Goal: Information Seeking & Learning: Understand process/instructions

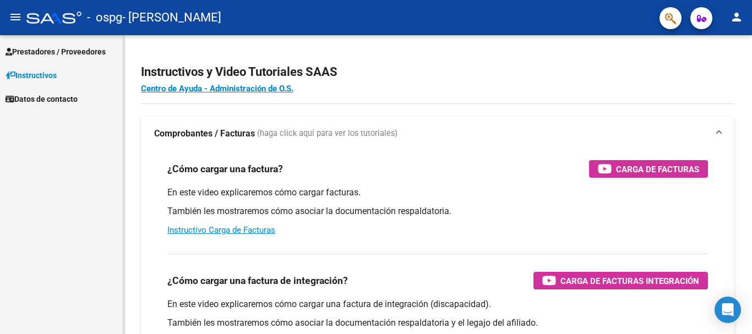
click at [45, 55] on span "Prestadores / Proveedores" at bounding box center [56, 52] width 100 height 12
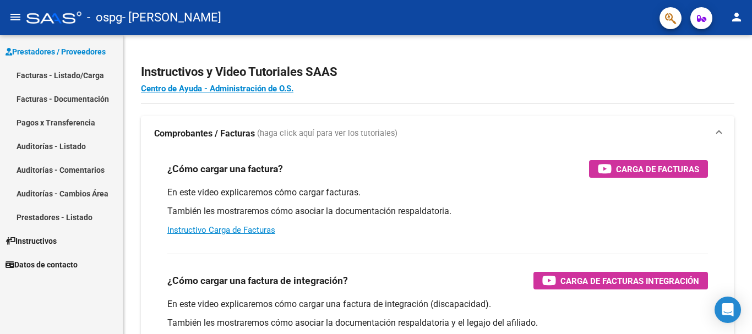
click at [48, 76] on link "Facturas - Listado/Carga" at bounding box center [61, 75] width 123 height 24
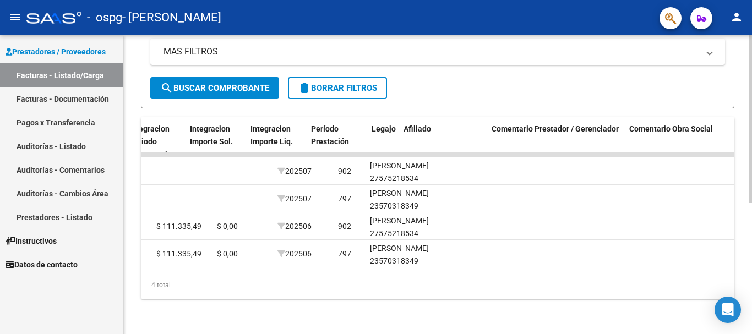
scroll to position [0, 1226]
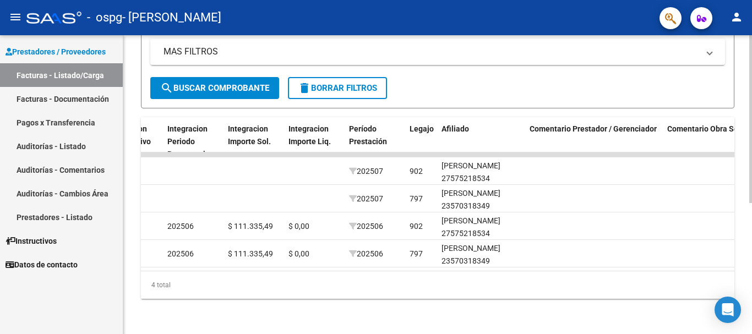
drag, startPoint x: 442, startPoint y: 282, endPoint x: 436, endPoint y: 283, distance: 6.3
click at [436, 283] on div "4 total" at bounding box center [437, 285] width 593 height 28
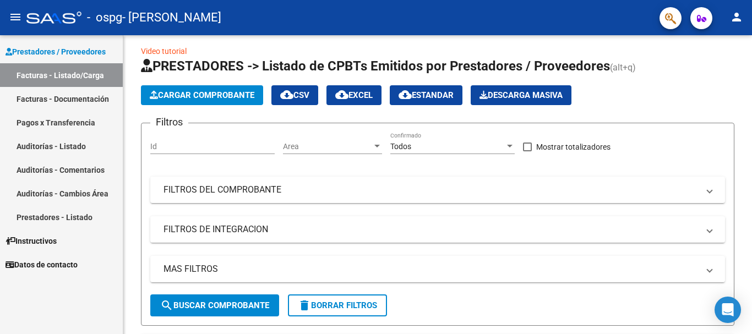
scroll to position [0, 0]
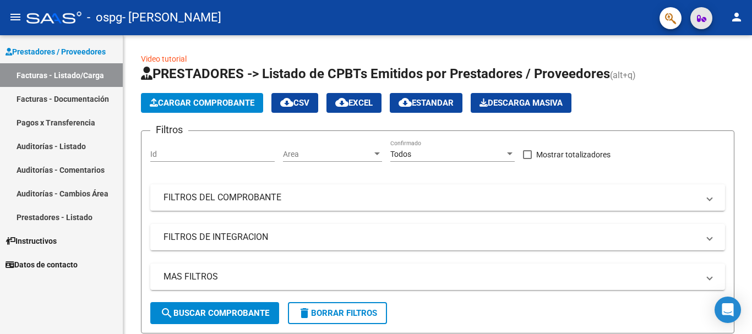
click at [699, 18] on icon "button" at bounding box center [701, 18] width 9 height 8
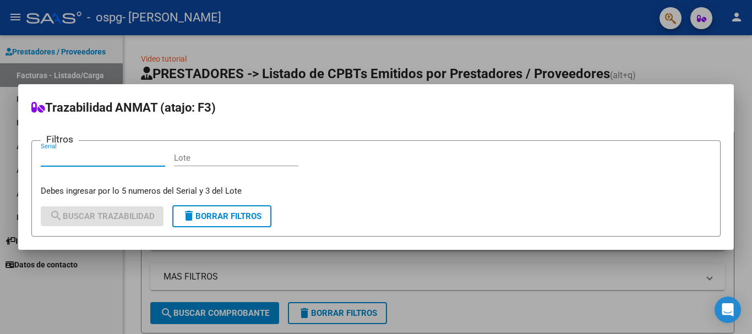
click at [671, 59] on div at bounding box center [376, 167] width 752 height 334
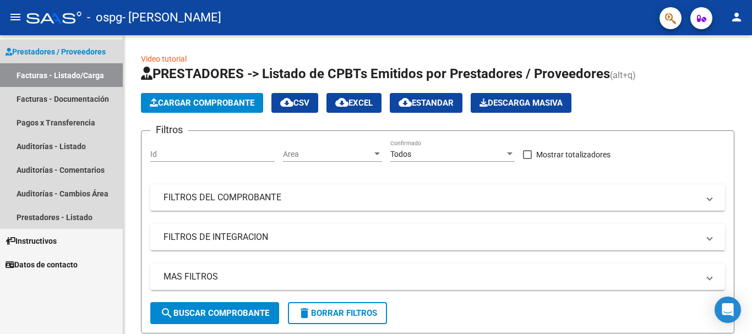
click at [67, 52] on span "Prestadores / Proveedores" at bounding box center [56, 52] width 100 height 12
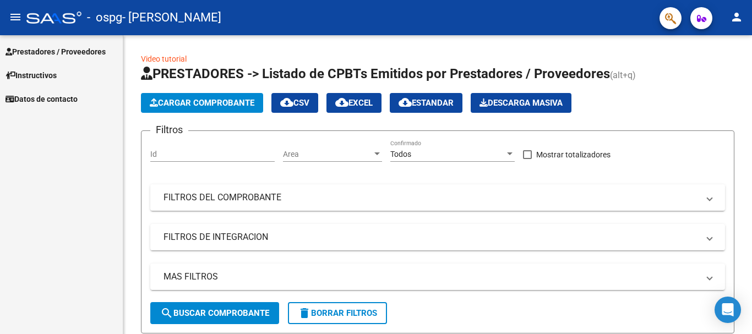
click at [74, 49] on span "Prestadores / Proveedores" at bounding box center [56, 52] width 100 height 12
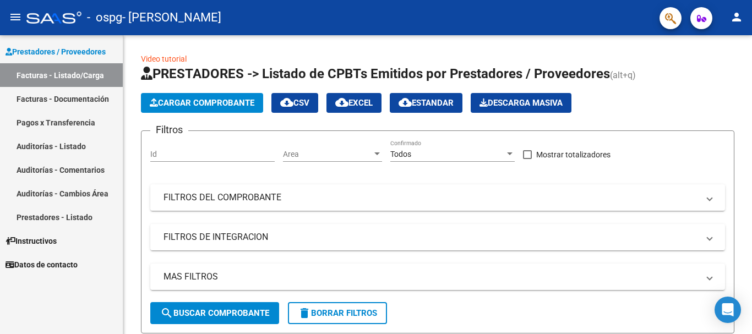
click at [81, 96] on link "Facturas - Documentación" at bounding box center [61, 99] width 123 height 24
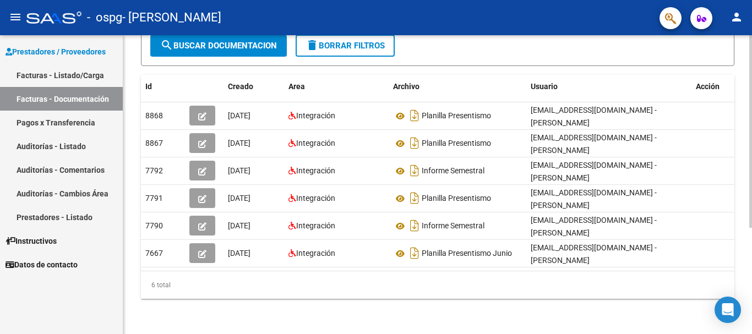
scroll to position [0, 12]
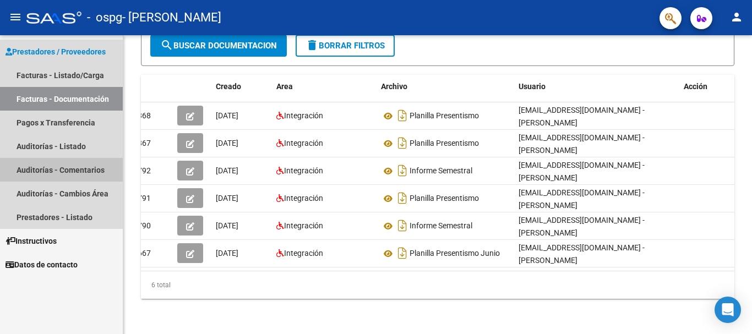
click at [77, 169] on link "Auditorías - Comentarios" at bounding box center [61, 170] width 123 height 24
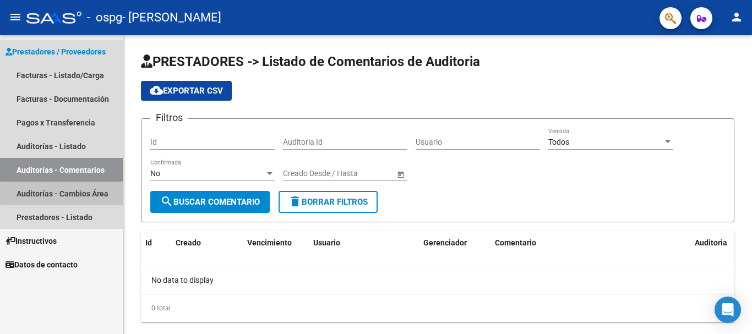
click at [101, 194] on link "Auditorías - Cambios Área" at bounding box center [61, 194] width 123 height 24
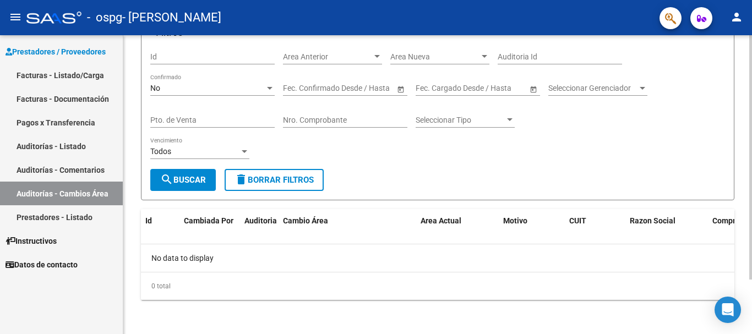
scroll to position [67, 0]
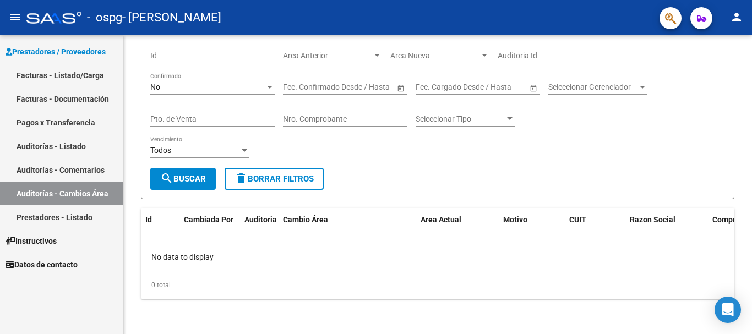
click at [76, 214] on link "Prestadores - Listado" at bounding box center [61, 217] width 123 height 24
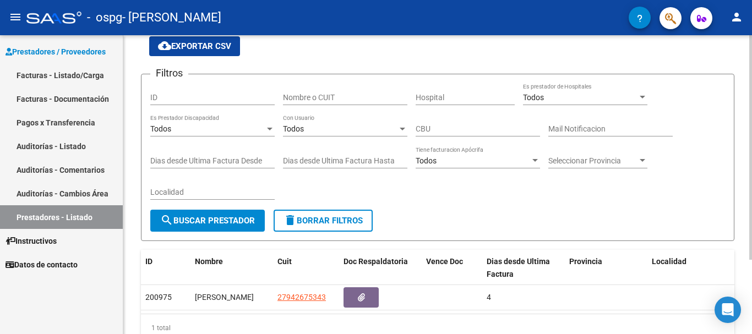
scroll to position [98, 0]
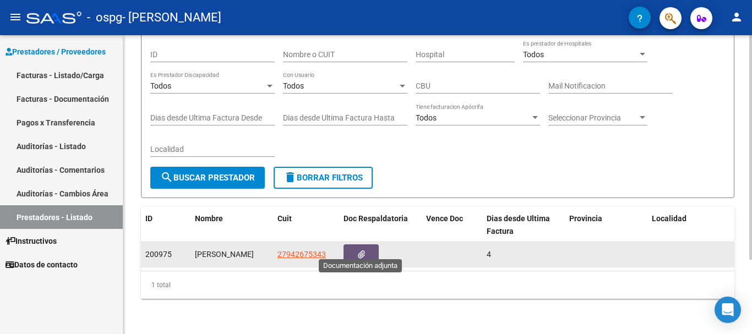
click at [368, 244] on button "button" at bounding box center [360, 254] width 35 height 20
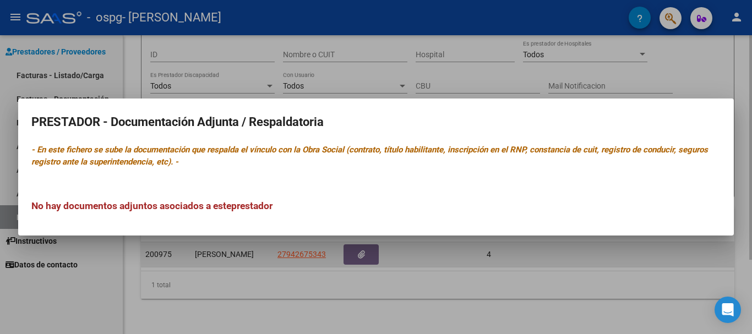
click at [368, 244] on div at bounding box center [376, 167] width 752 height 334
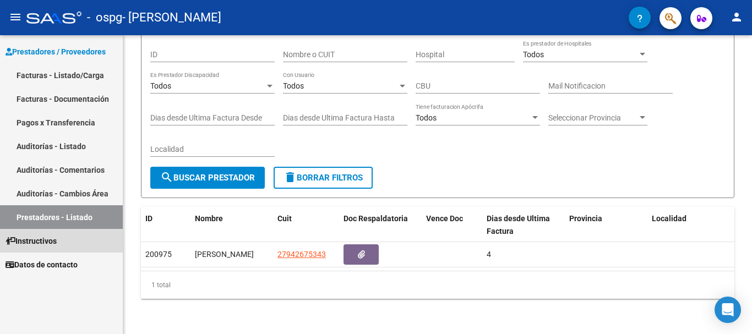
click at [57, 235] on span "Instructivos" at bounding box center [31, 241] width 51 height 12
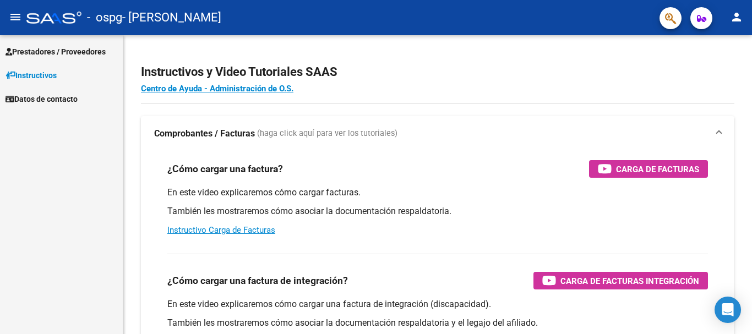
click at [56, 91] on link "Datos de contacto" at bounding box center [61, 99] width 123 height 24
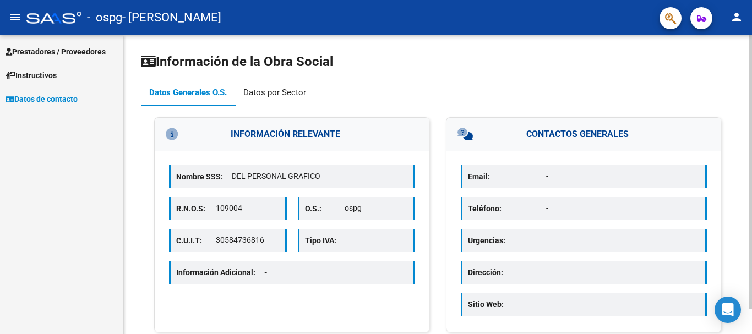
click at [265, 93] on div "Datos por Sector" at bounding box center [274, 92] width 63 height 12
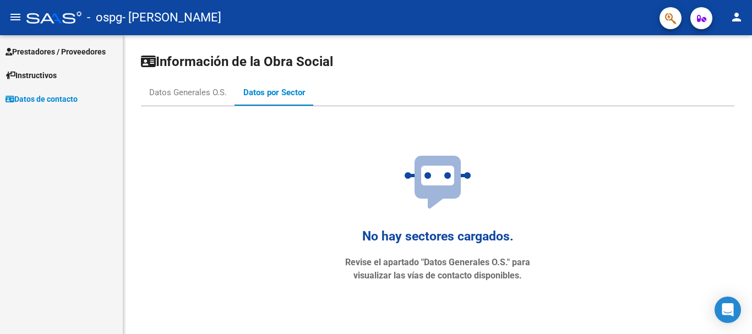
click at [56, 50] on span "Prestadores / Proveedores" at bounding box center [56, 52] width 100 height 12
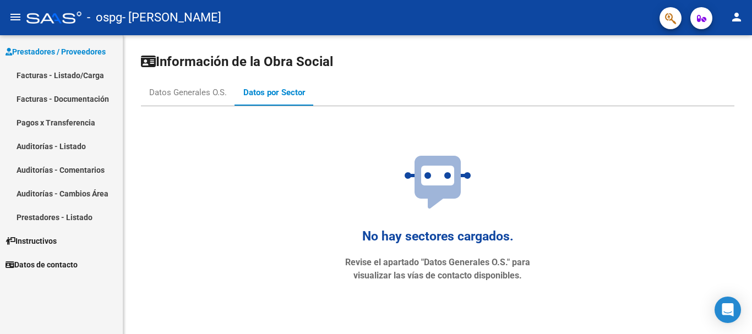
click at [52, 67] on link "Facturas - Listado/Carga" at bounding box center [61, 75] width 123 height 24
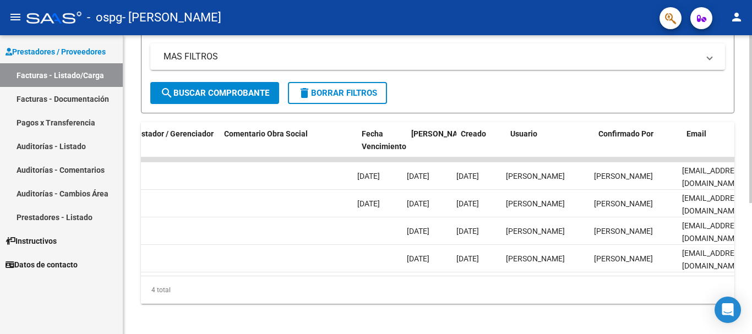
scroll to position [0, 1664]
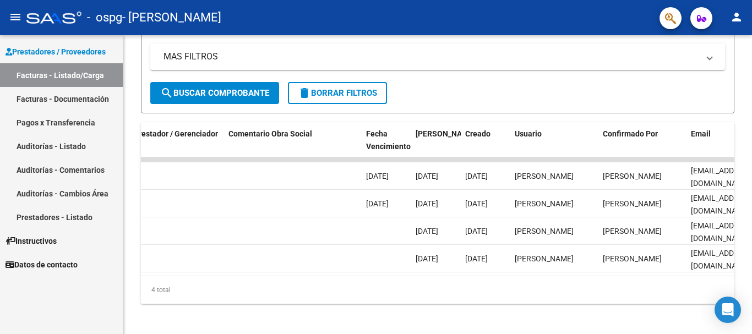
click at [72, 237] on link "Instructivos" at bounding box center [61, 241] width 123 height 24
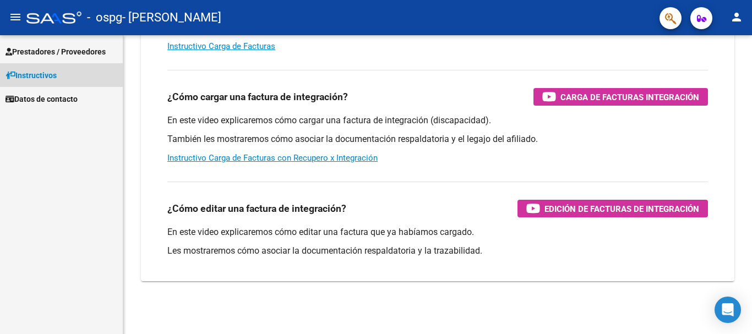
scroll to position [184, 0]
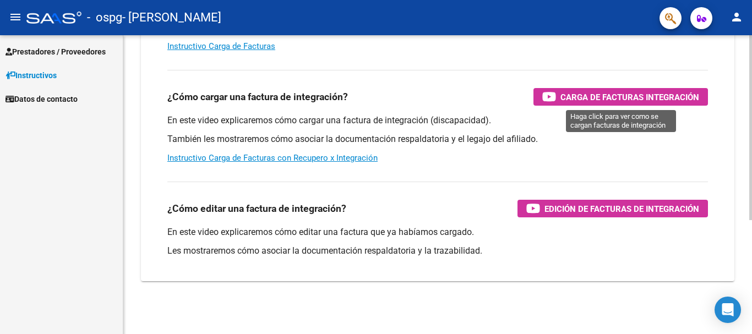
click at [586, 96] on span "Carga de Facturas Integración" at bounding box center [629, 97] width 139 height 14
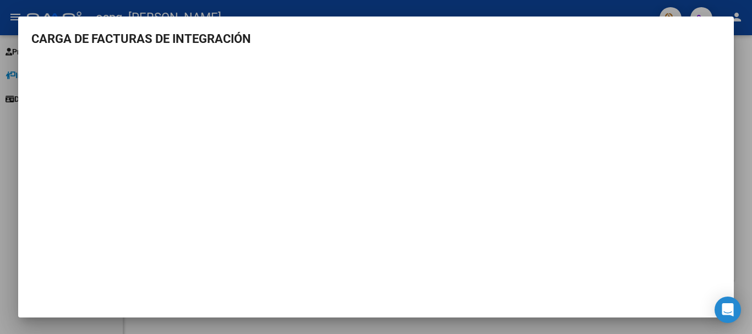
click at [740, 129] on div at bounding box center [376, 167] width 752 height 334
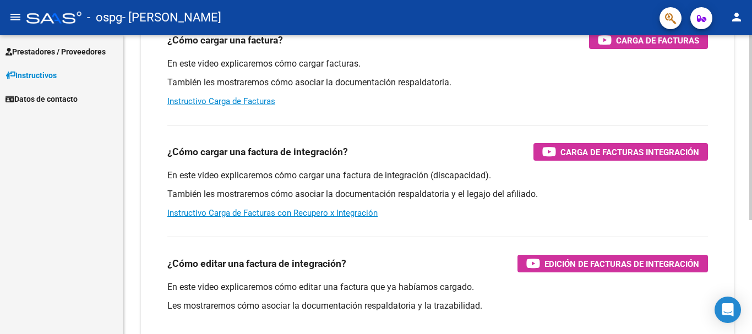
scroll to position [19, 0]
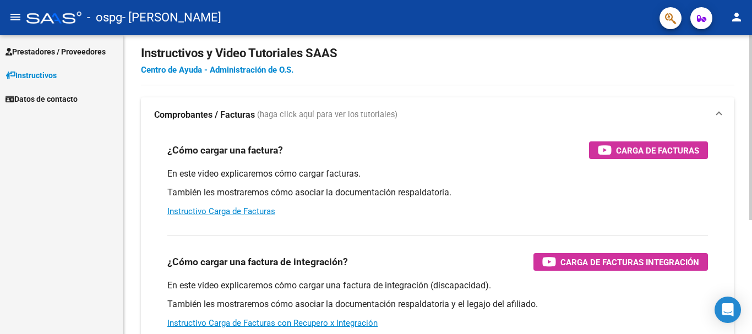
click at [232, 70] on link "Centro de Ayuda - Administración de O.S." at bounding box center [217, 70] width 152 height 10
click at [733, 18] on mat-icon "person" at bounding box center [736, 16] width 13 height 13
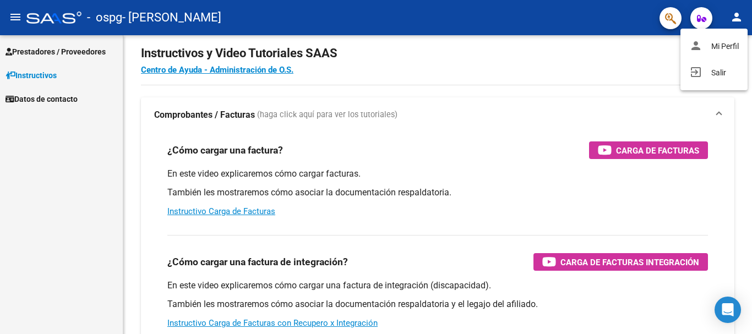
click at [621, 70] on div at bounding box center [376, 167] width 752 height 334
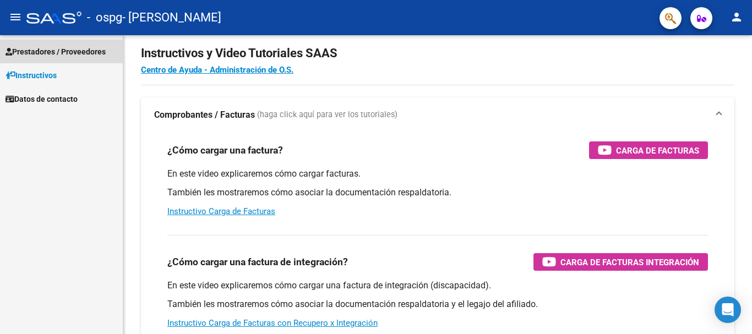
click at [49, 49] on span "Prestadores / Proveedores" at bounding box center [56, 52] width 100 height 12
